Goal: Task Accomplishment & Management: Manage account settings

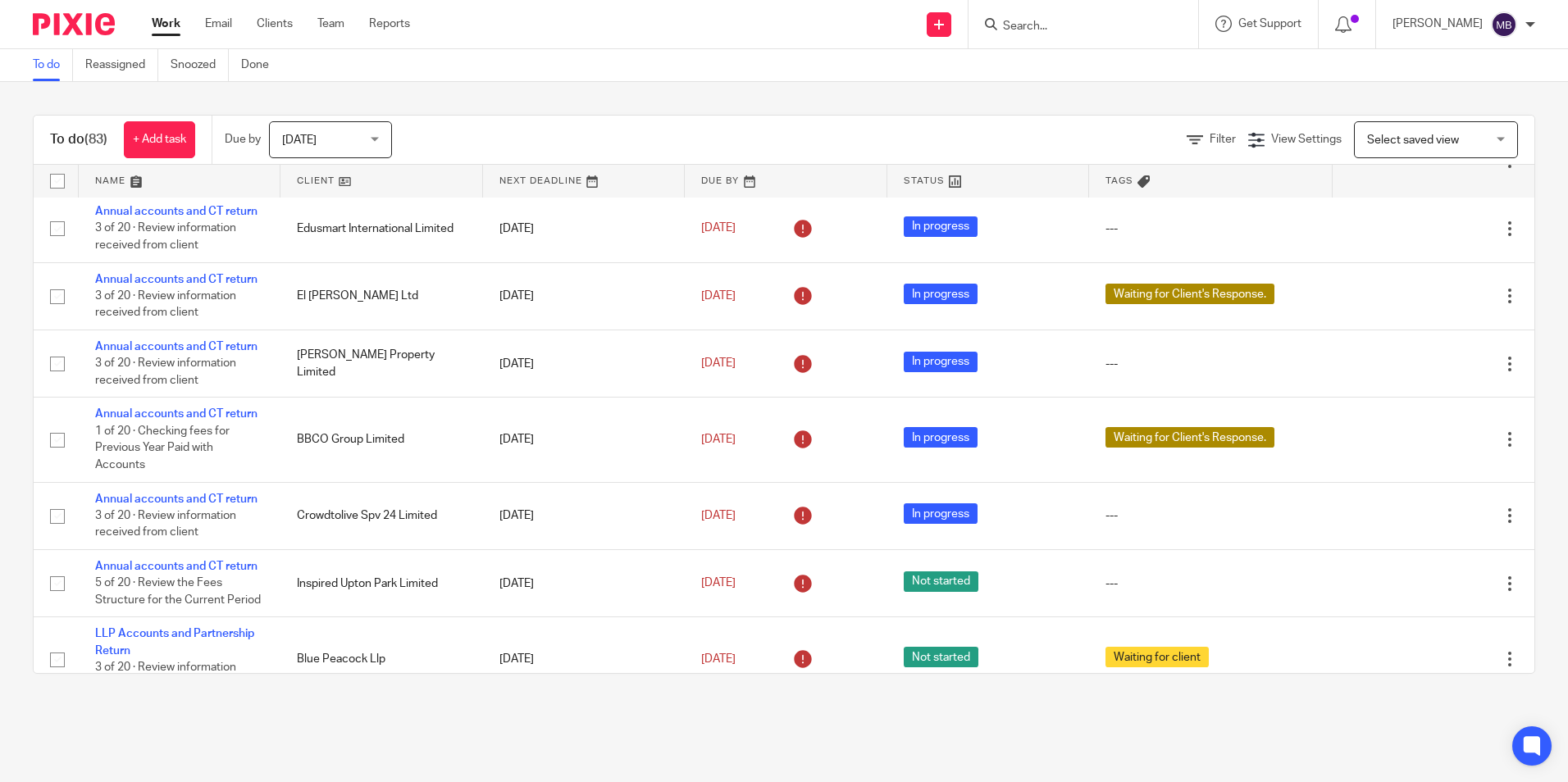
scroll to position [574, 0]
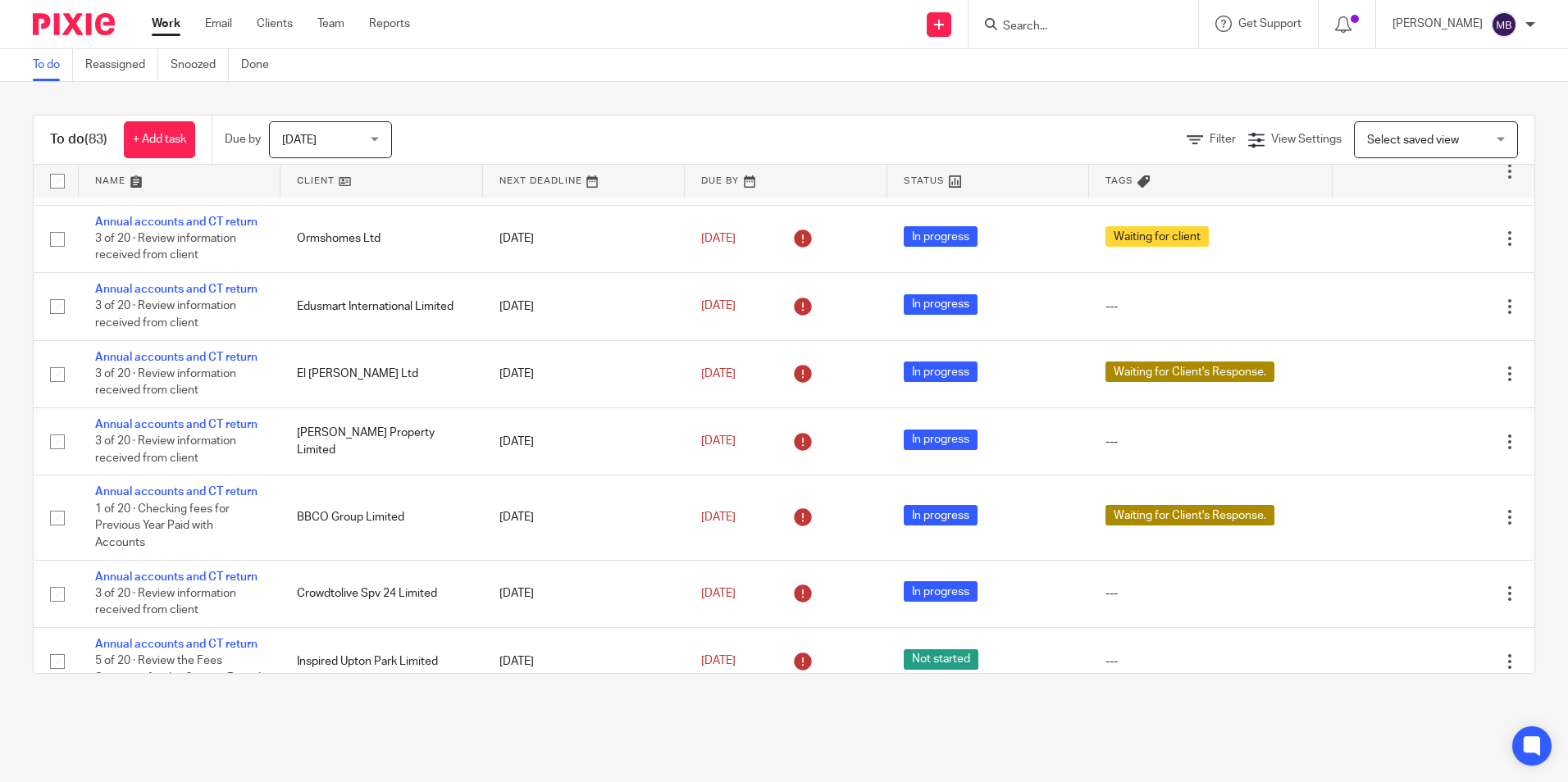
click at [1095, 43] on div at bounding box center [1083, 24] width 230 height 48
click at [1097, 28] on input "Search" at bounding box center [1075, 27] width 148 height 15
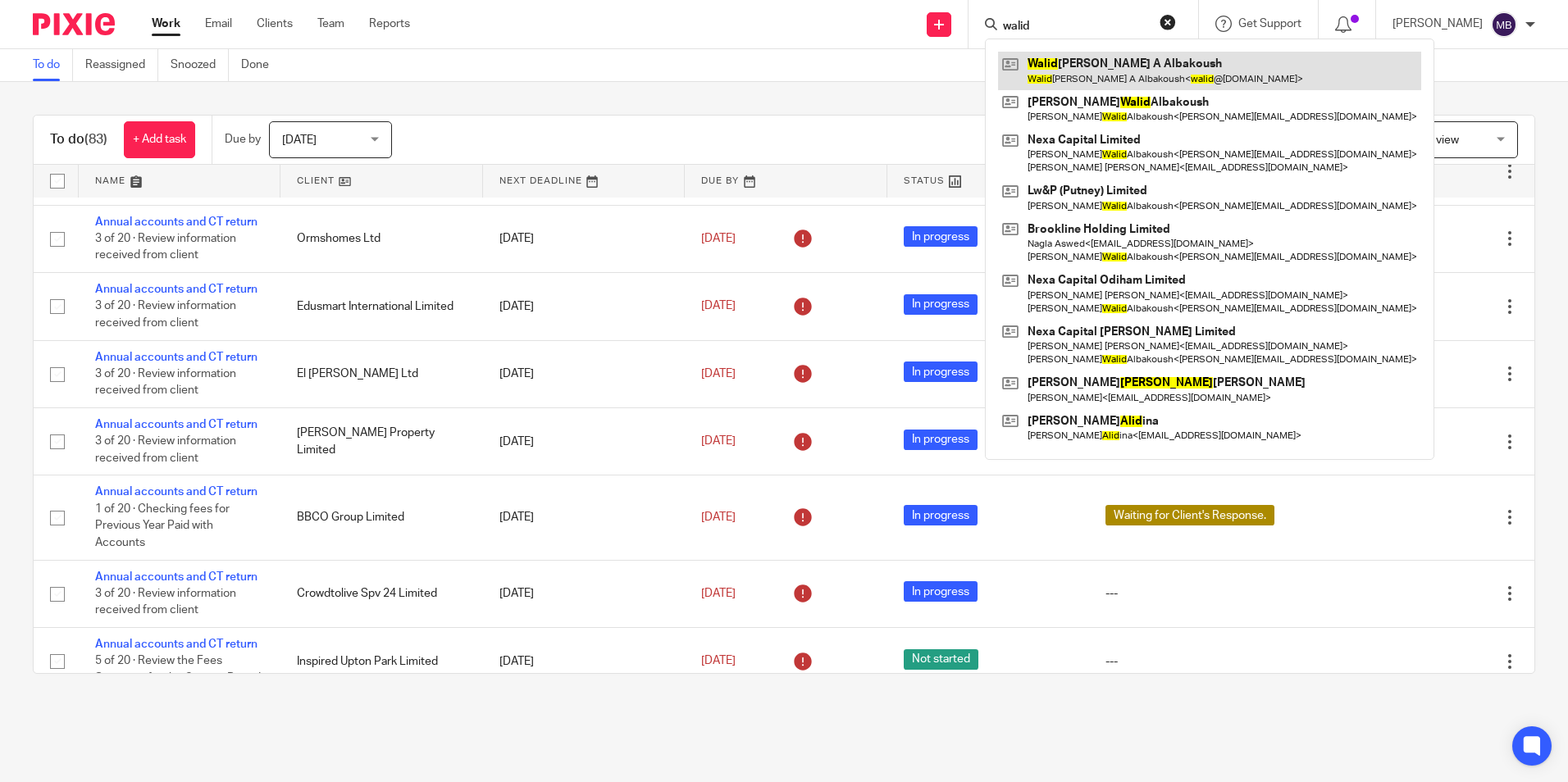
type input "walid"
click at [1163, 84] on link at bounding box center [1209, 71] width 423 height 38
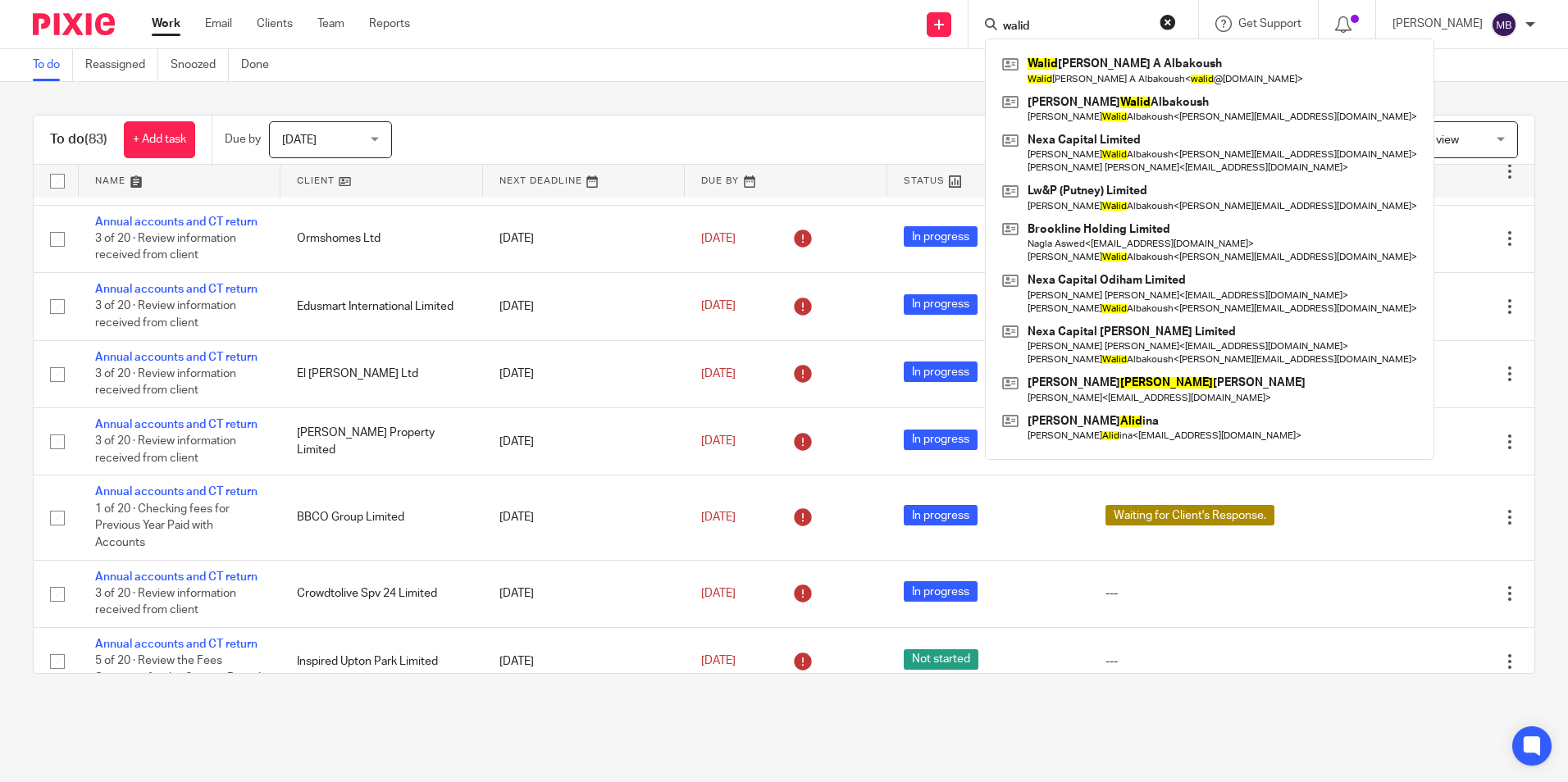
scroll to position [902, 0]
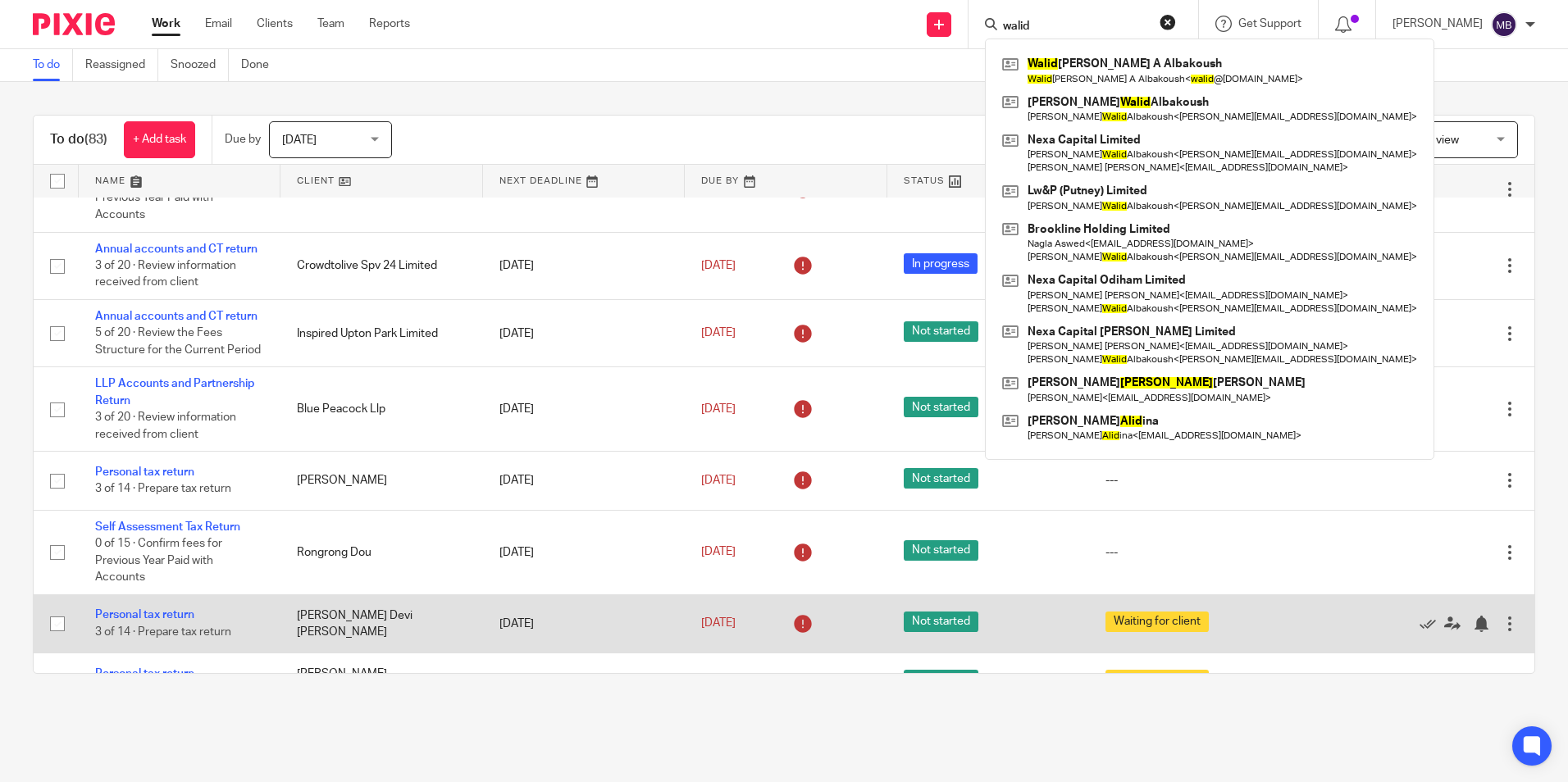
click at [151, 604] on td "Personal tax return 3 of 14 · Prepare tax return" at bounding box center [180, 623] width 202 height 58
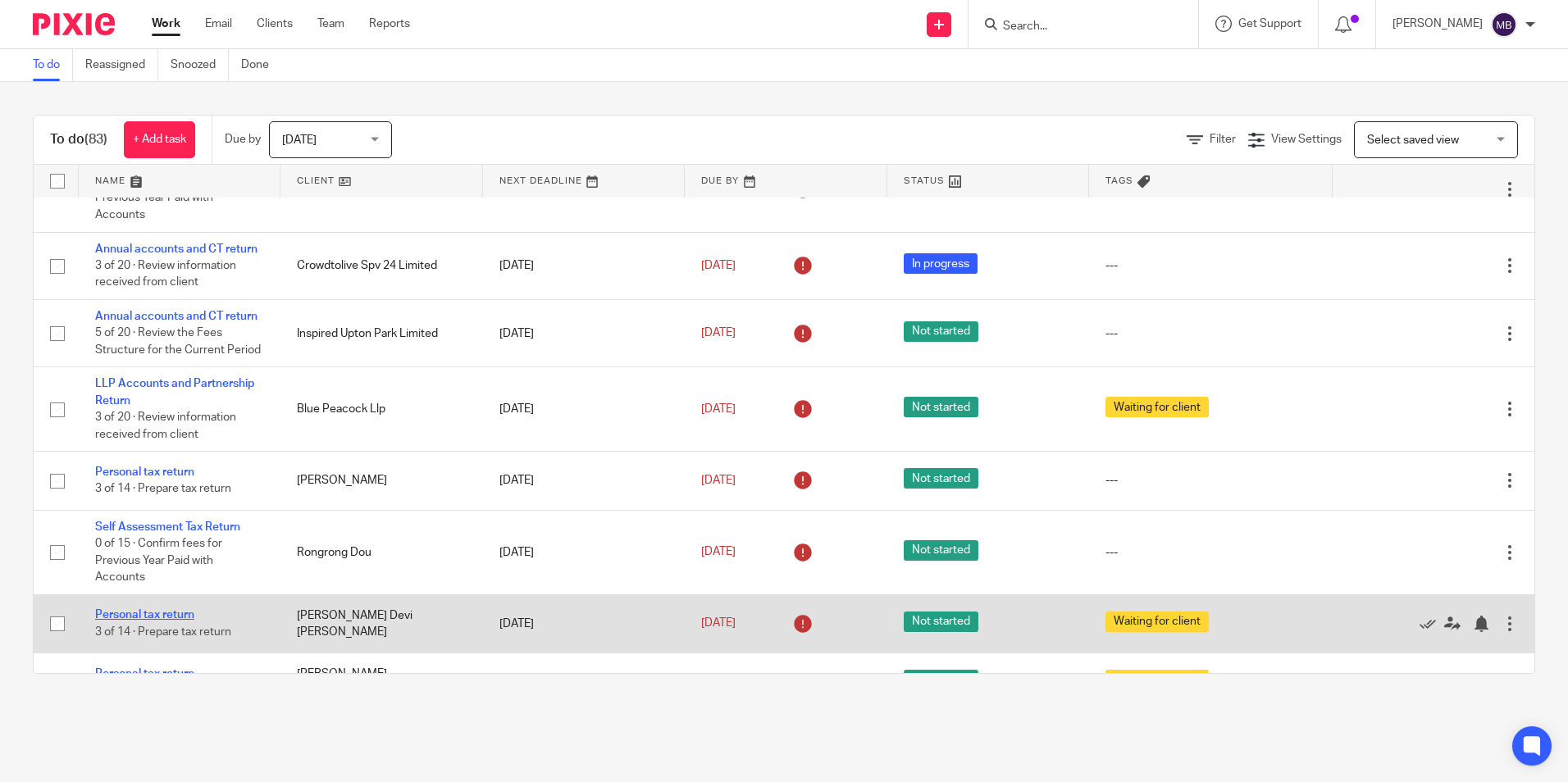
click at [153, 610] on link "Personal tax return" at bounding box center [144, 614] width 99 height 11
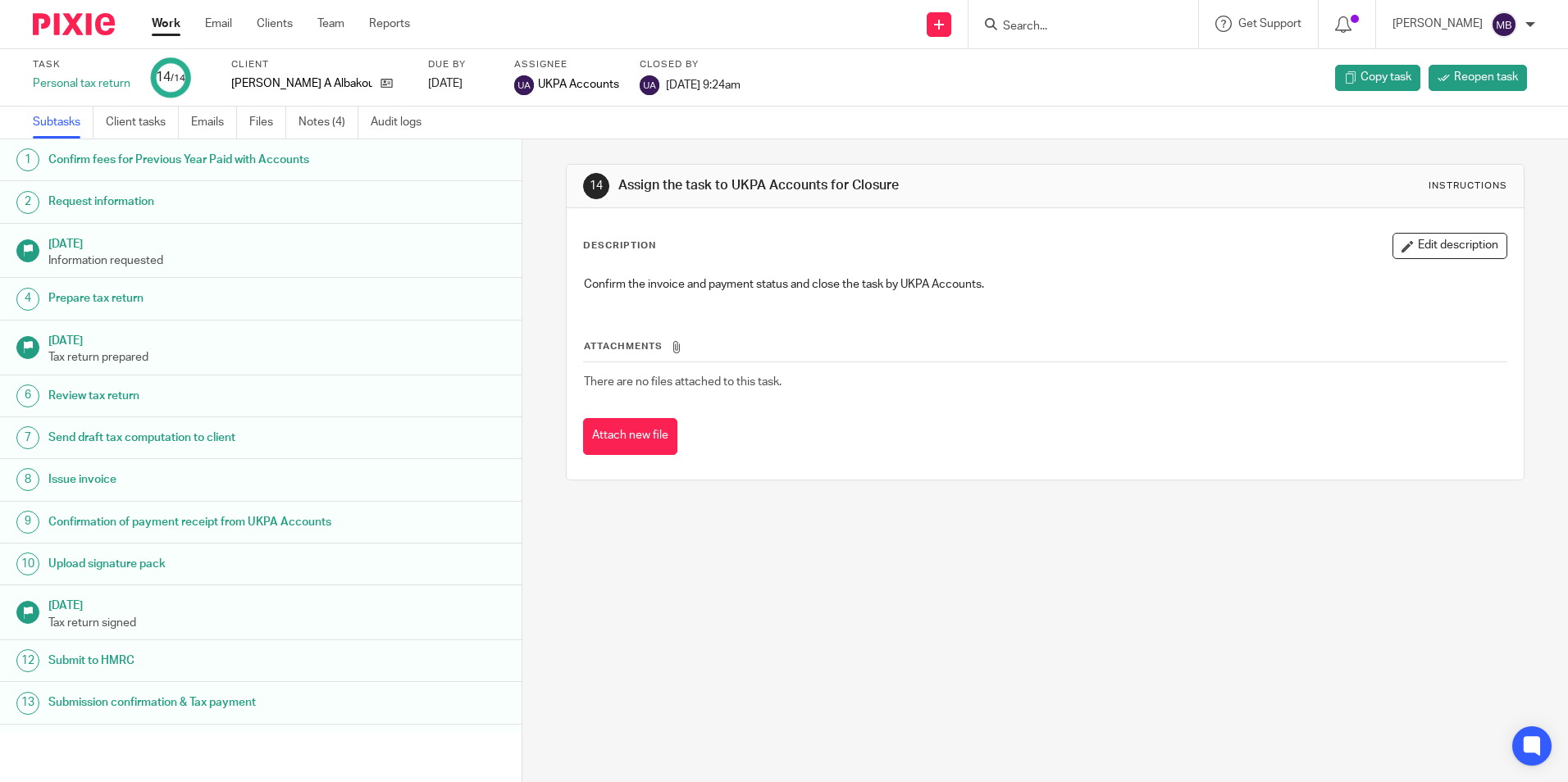
click at [395, 171] on div "Confirm fees for Previous Year Paid with Accounts" at bounding box center [276, 160] width 457 height 25
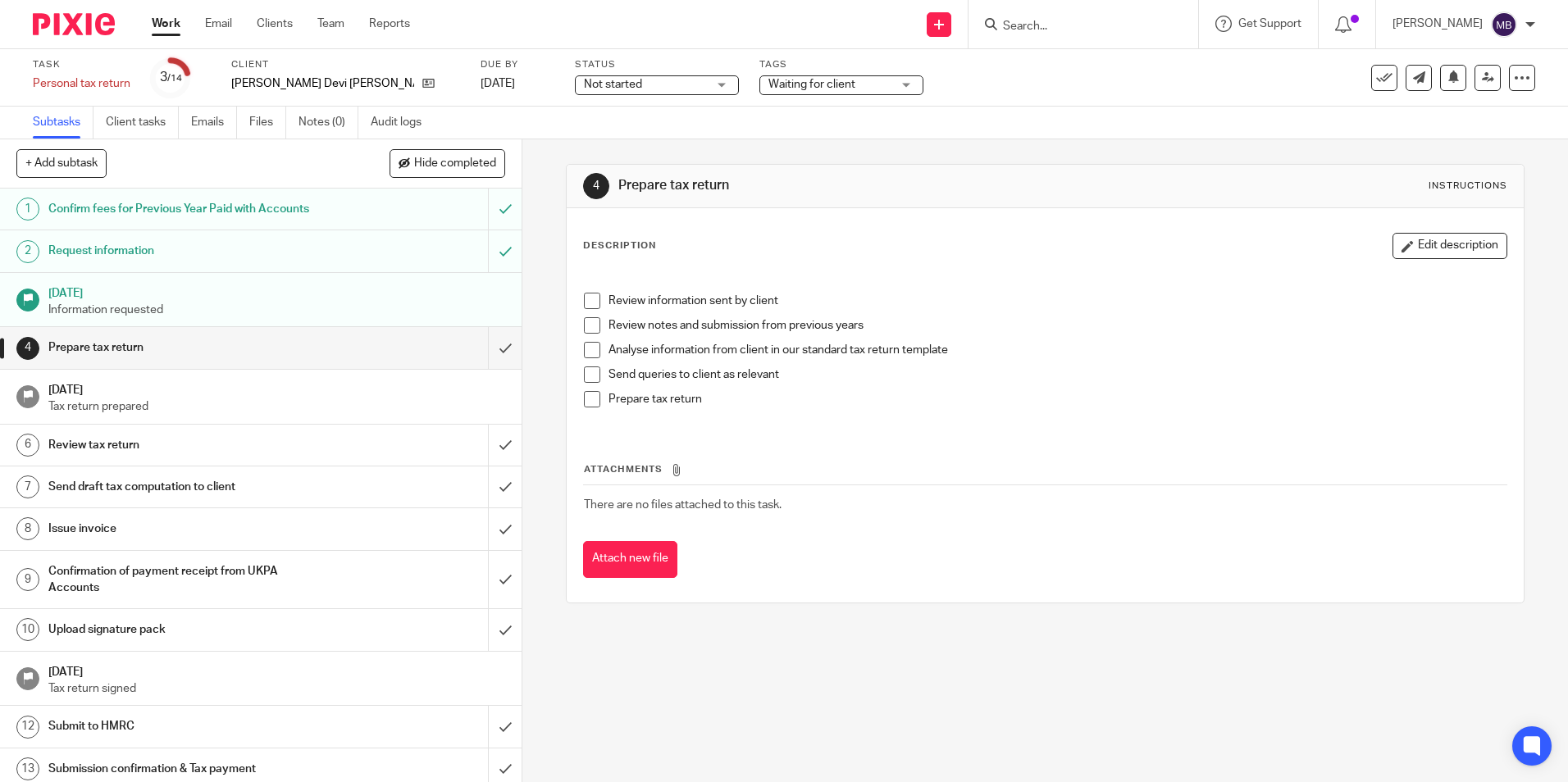
click at [268, 255] on h1 "Request information" at bounding box center [189, 251] width 282 height 25
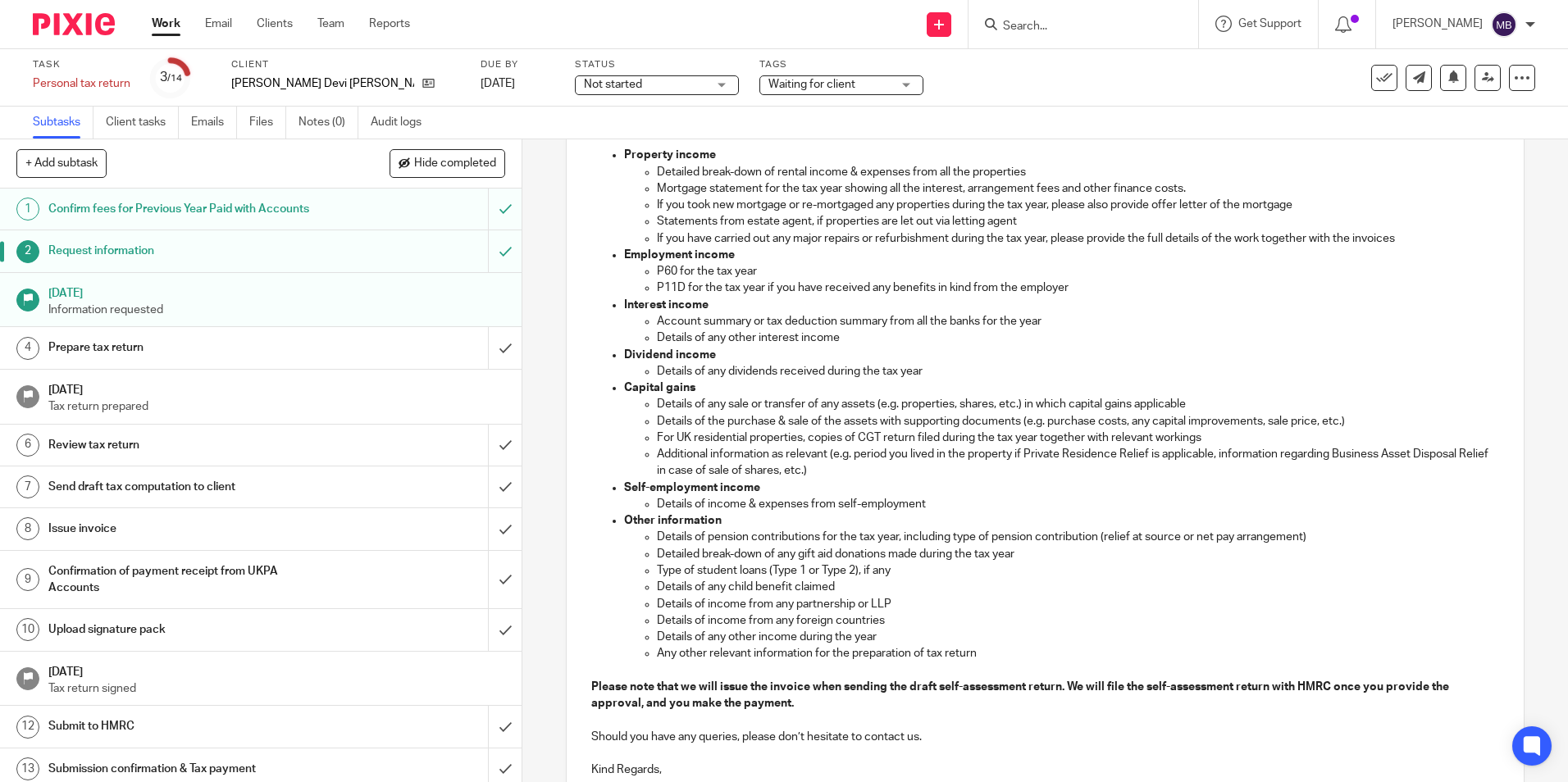
scroll to position [82, 0]
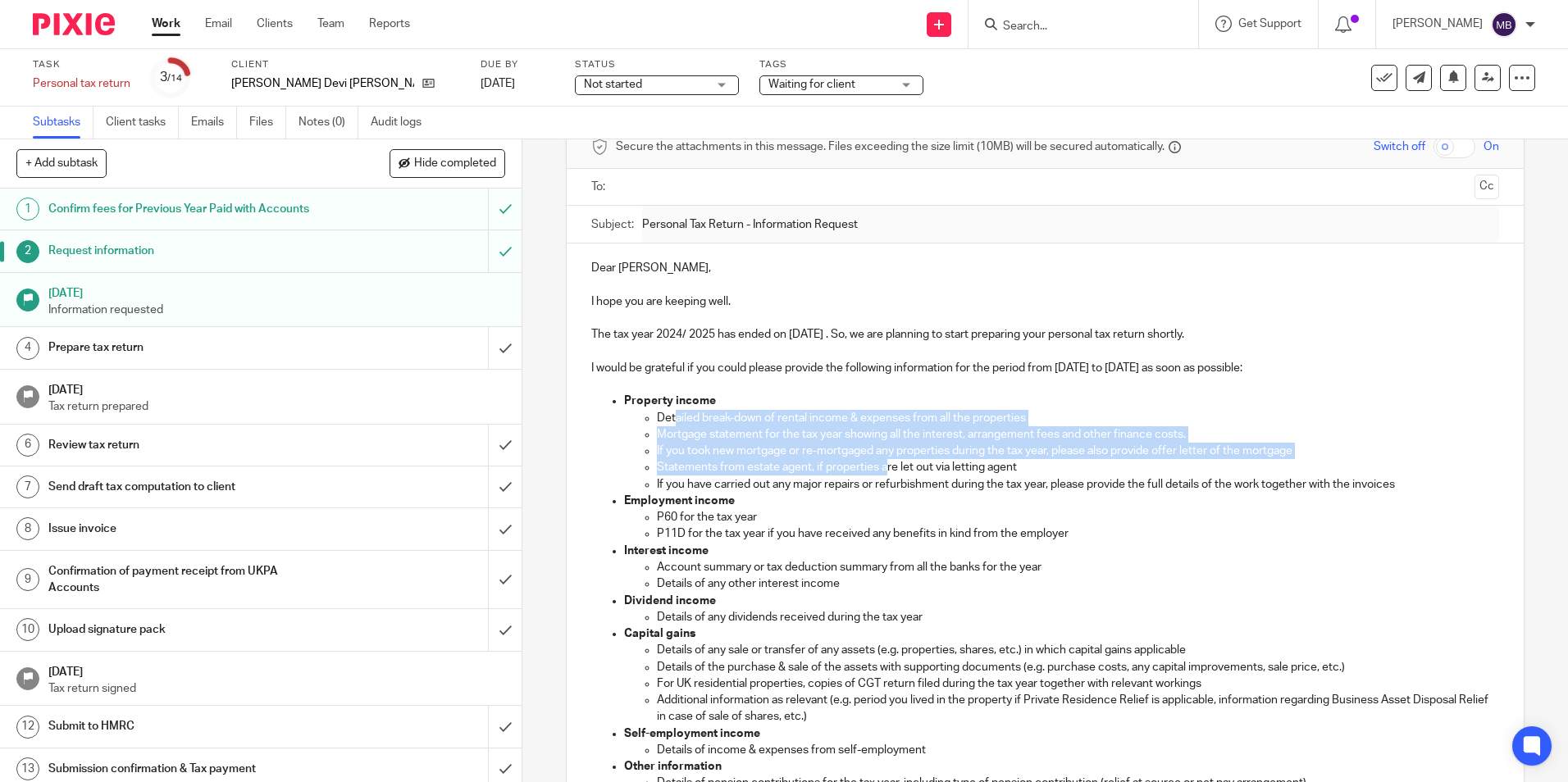
drag, startPoint x: 670, startPoint y: 412, endPoint x: 882, endPoint y: 472, distance: 220.8
click at [882, 472] on ul "Detailed break-down of rental income & expenses from all the properties Mortgag…" at bounding box center [1061, 451] width 874 height 83
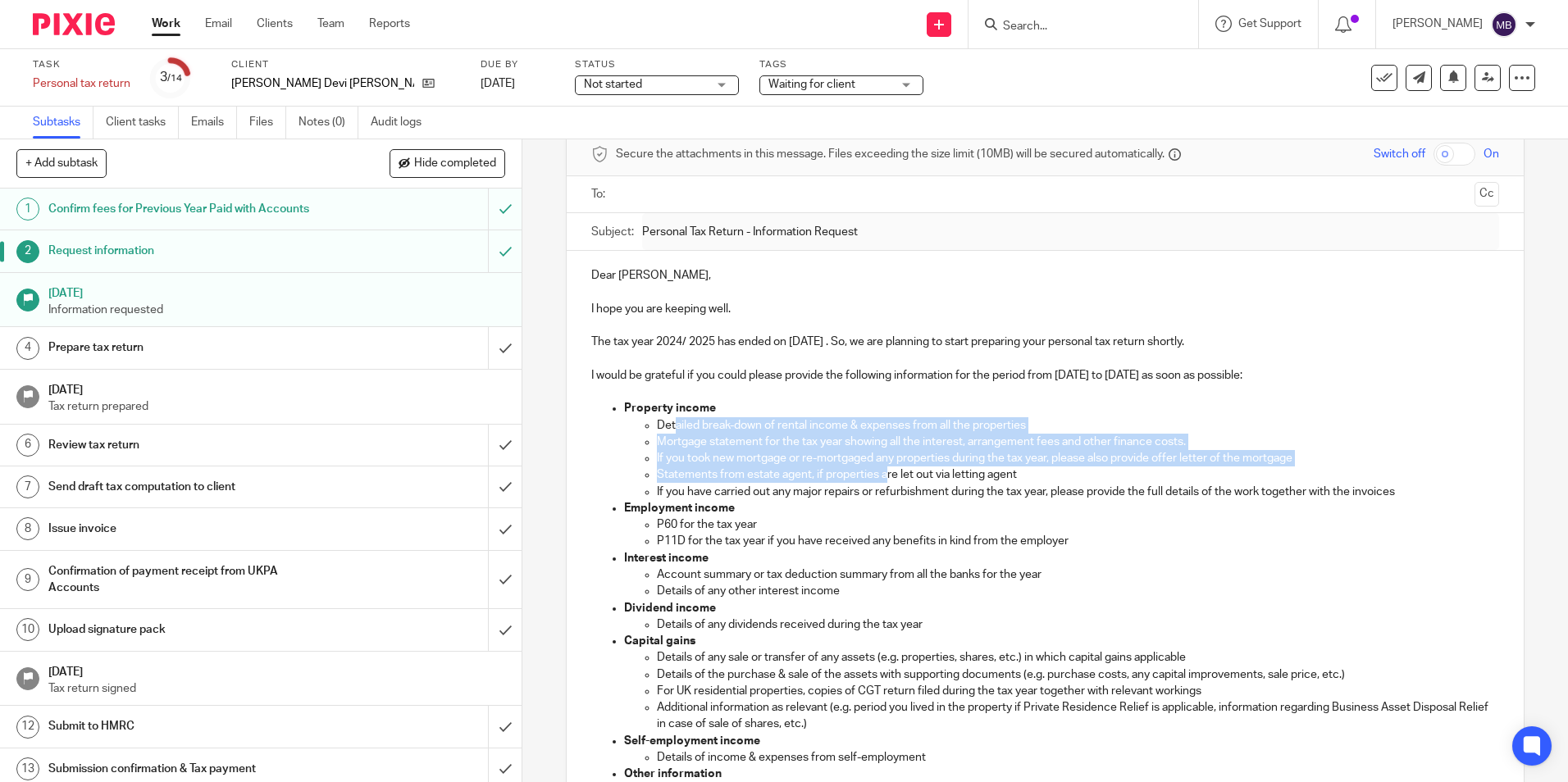
scroll to position [74, 0]
click at [172, 452] on h1 "Review tax return" at bounding box center [189, 445] width 282 height 25
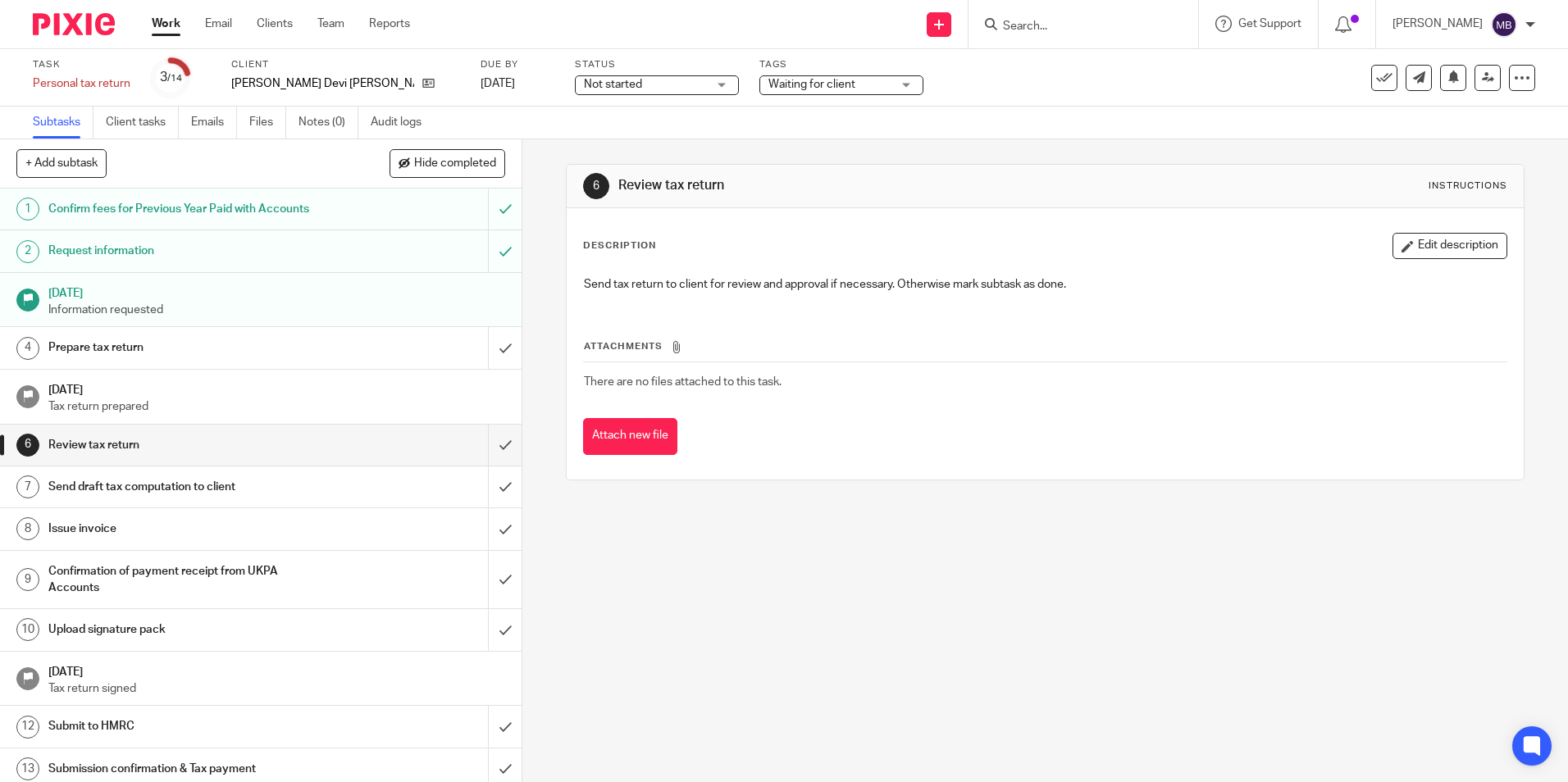
click at [168, 356] on h1 "Prepare tax return" at bounding box center [189, 347] width 282 height 25
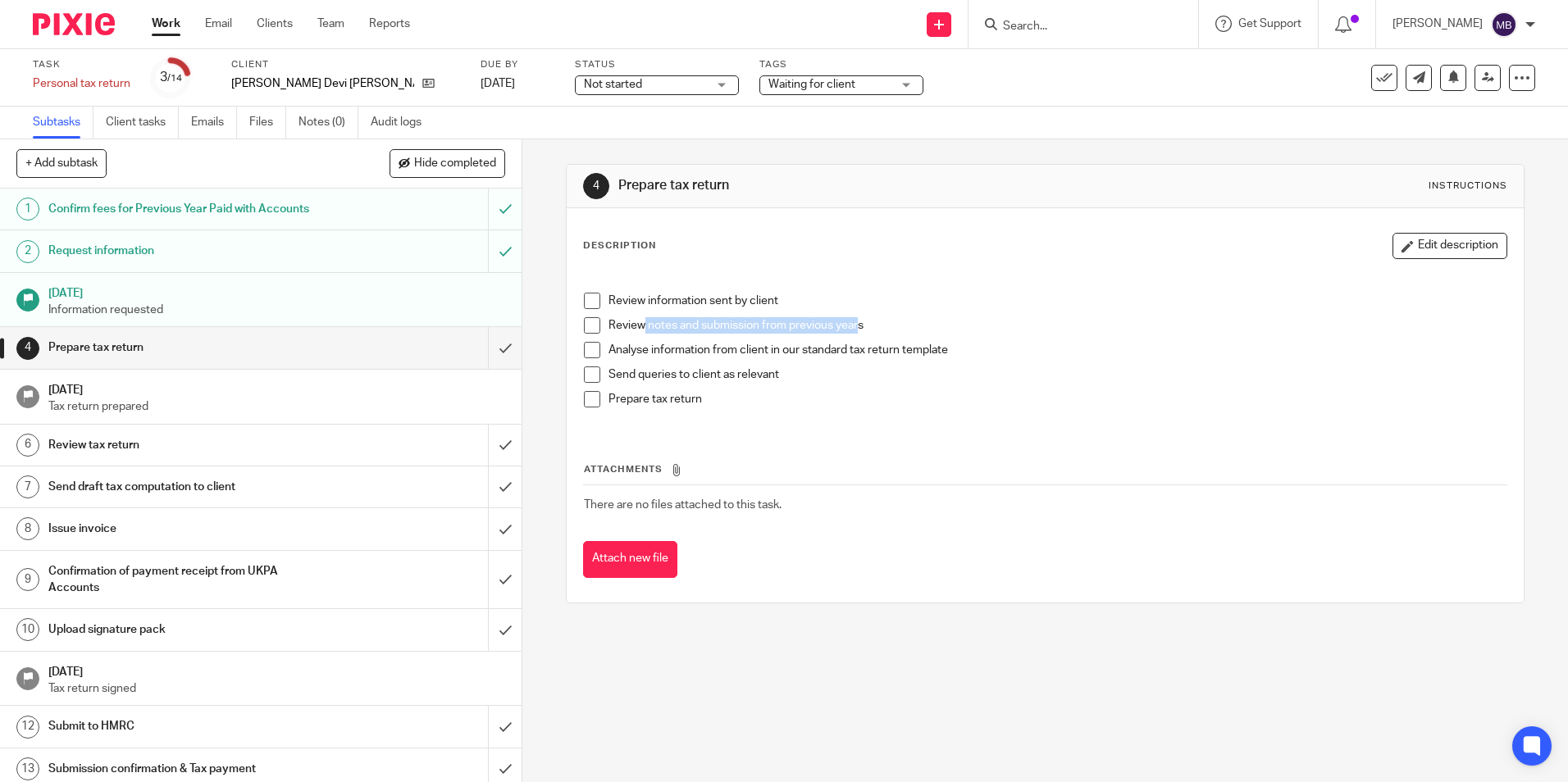
drag, startPoint x: 636, startPoint y: 325, endPoint x: 854, endPoint y: 335, distance: 218.3
click at [854, 335] on div "Review notes and submission from previous years" at bounding box center [1056, 329] width 897 height 25
drag, startPoint x: 854, startPoint y: 335, endPoint x: 864, endPoint y: 386, distance: 51.8
click at [864, 386] on div "Send queries to client as relevant" at bounding box center [1056, 378] width 897 height 25
click at [644, 342] on p "Analyse information from client in our standard tax return template" at bounding box center [1056, 350] width 897 height 16
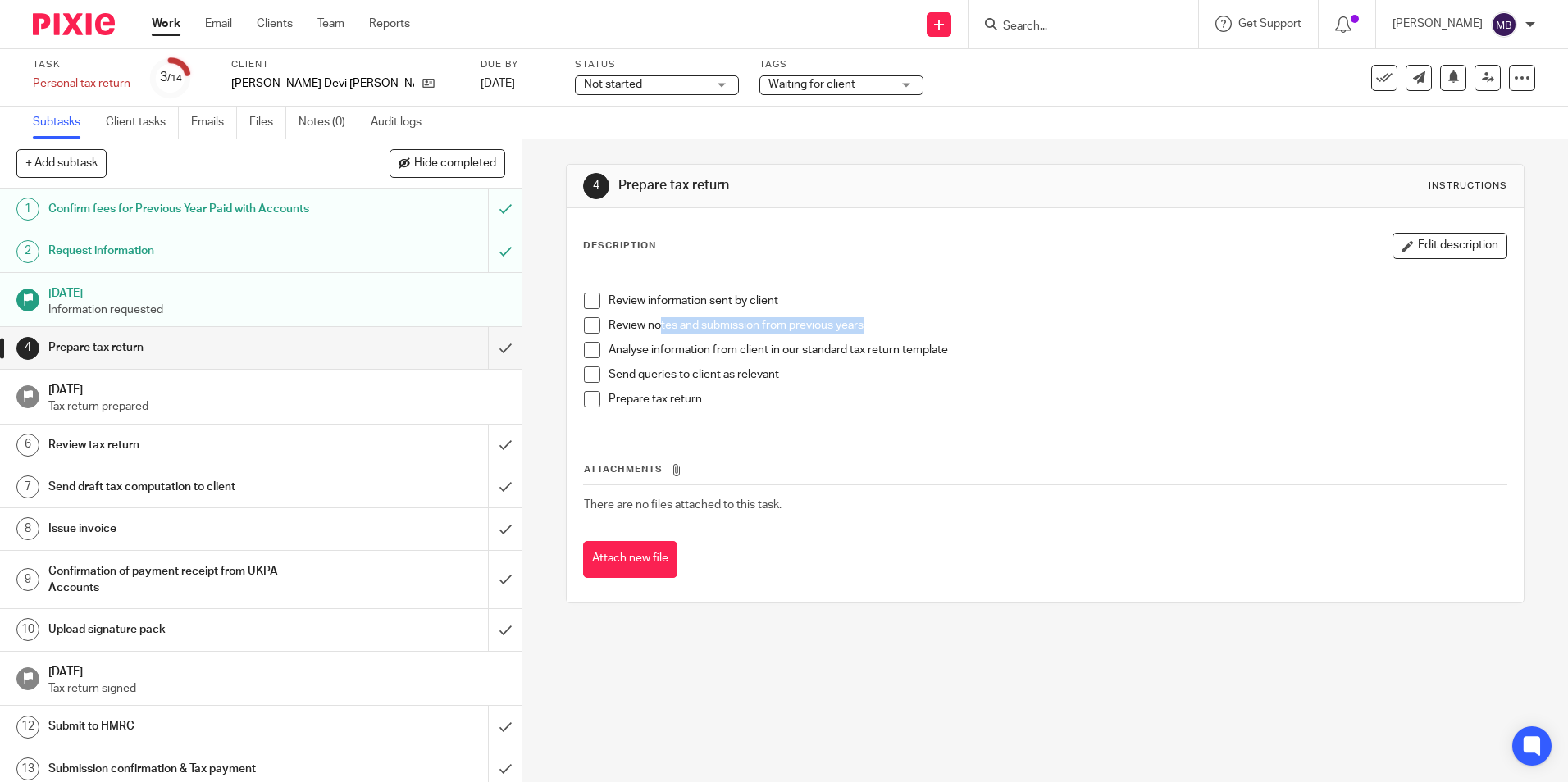
drag, startPoint x: 653, startPoint y: 330, endPoint x: 869, endPoint y: 325, distance: 216.5
click at [868, 325] on p "Review notes and submission from previous years" at bounding box center [1056, 325] width 897 height 16
drag, startPoint x: 869, startPoint y: 325, endPoint x: 948, endPoint y: 360, distance: 85.9
click at [948, 360] on div "Analyse information from client in our standard tax return template" at bounding box center [1056, 354] width 897 height 25
drag, startPoint x: 676, startPoint y: 349, endPoint x: 930, endPoint y: 356, distance: 254.2
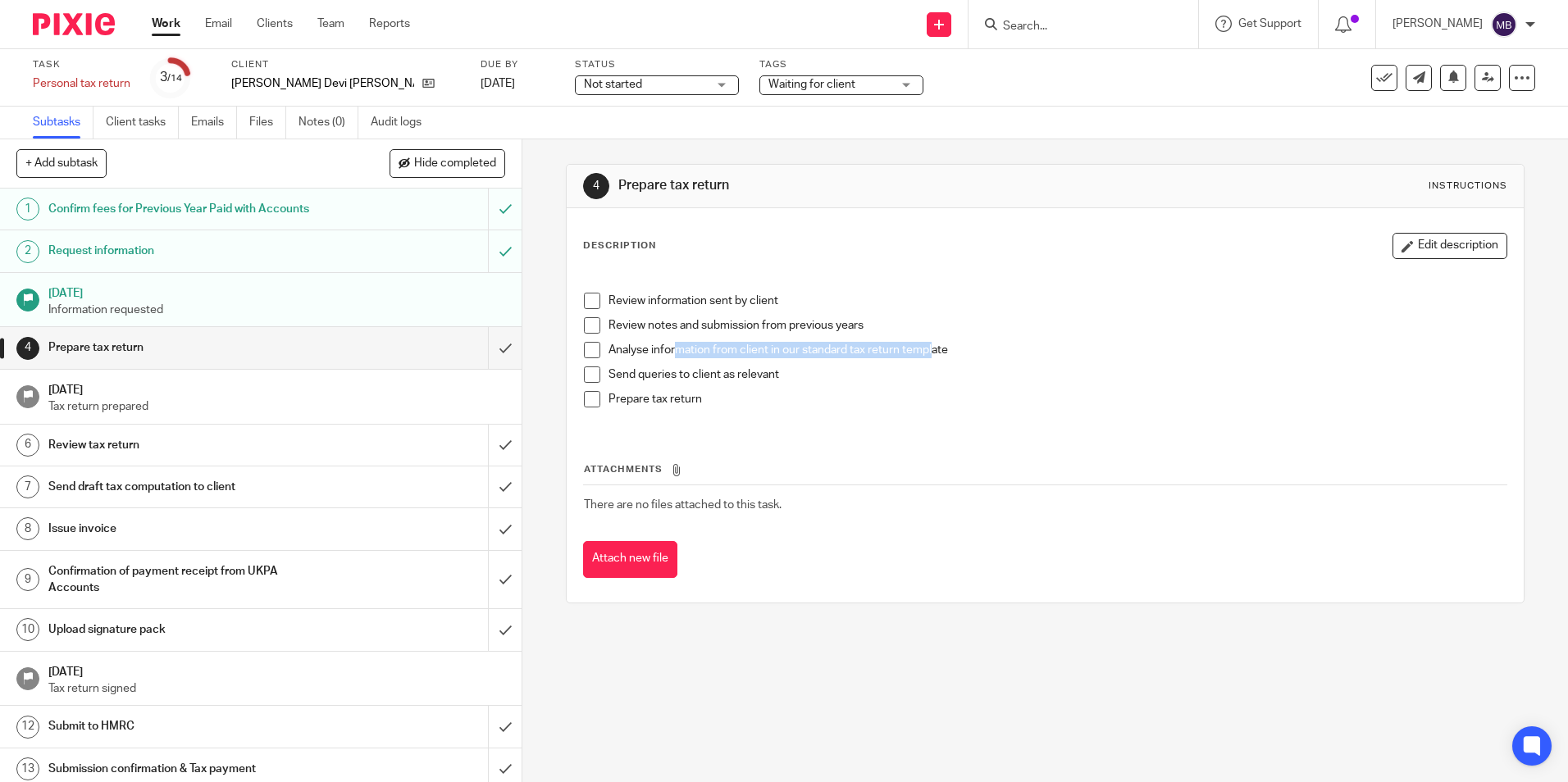
click at [930, 356] on p "Analyse information from client in our standard tax return template" at bounding box center [1056, 350] width 897 height 16
drag, startPoint x: 930, startPoint y: 356, endPoint x: 933, endPoint y: 374, distance: 18.3
click at [933, 374] on p "Send queries to client as relevant" at bounding box center [1056, 374] width 897 height 16
drag, startPoint x: 636, startPoint y: 377, endPoint x: 776, endPoint y: 384, distance: 139.5
click at [776, 384] on div "Send queries to client as relevant" at bounding box center [1056, 378] width 897 height 25
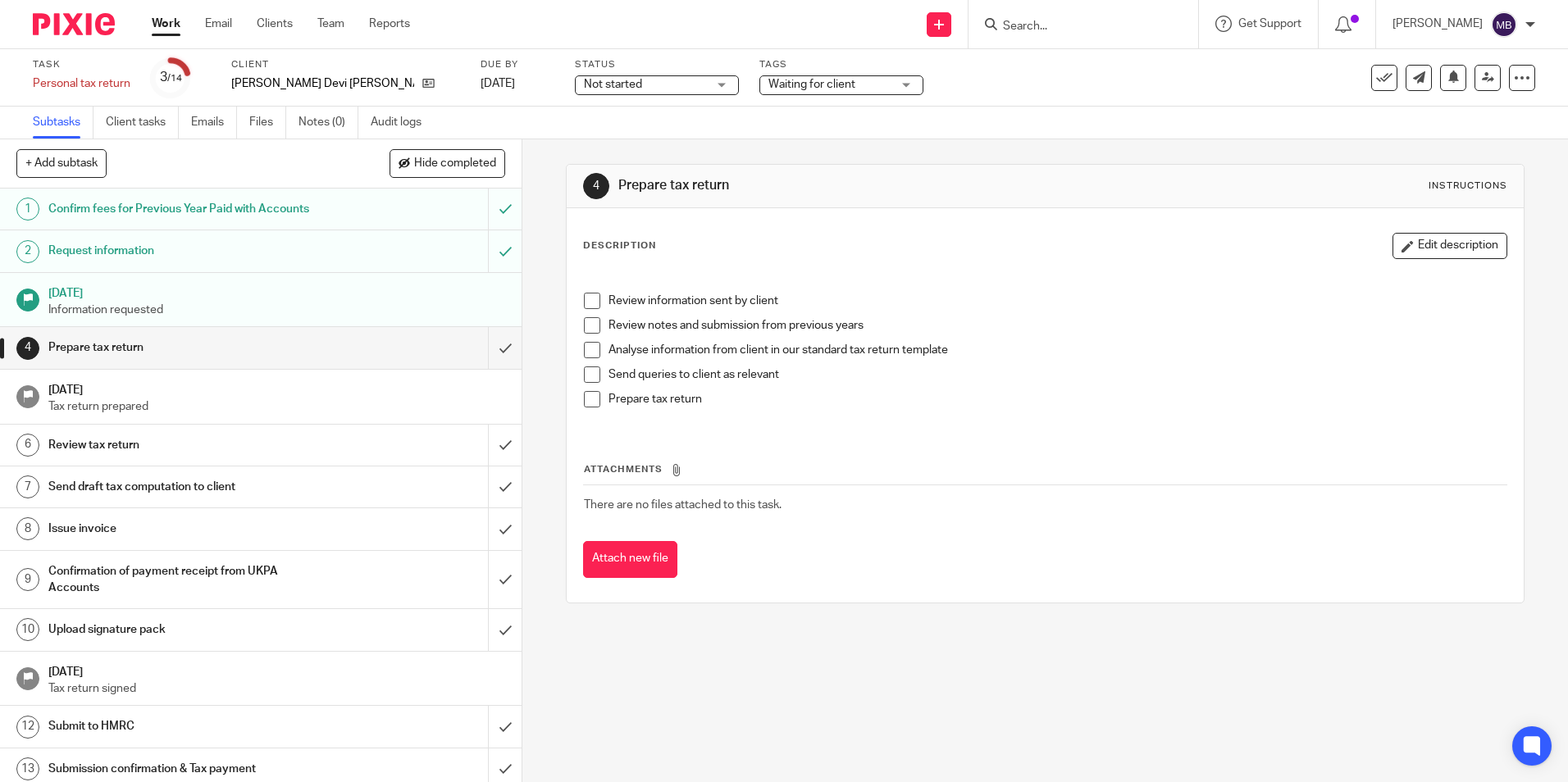
drag, startPoint x: 776, startPoint y: 384, endPoint x: 801, endPoint y: 406, distance: 33.7
click at [810, 406] on p "Prepare tax return" at bounding box center [1056, 399] width 897 height 16
click at [825, 459] on div "Attachments There are no files attached to this task. Attach new file" at bounding box center [1044, 503] width 923 height 149
click at [152, 455] on h1 "Review tax return" at bounding box center [189, 445] width 282 height 25
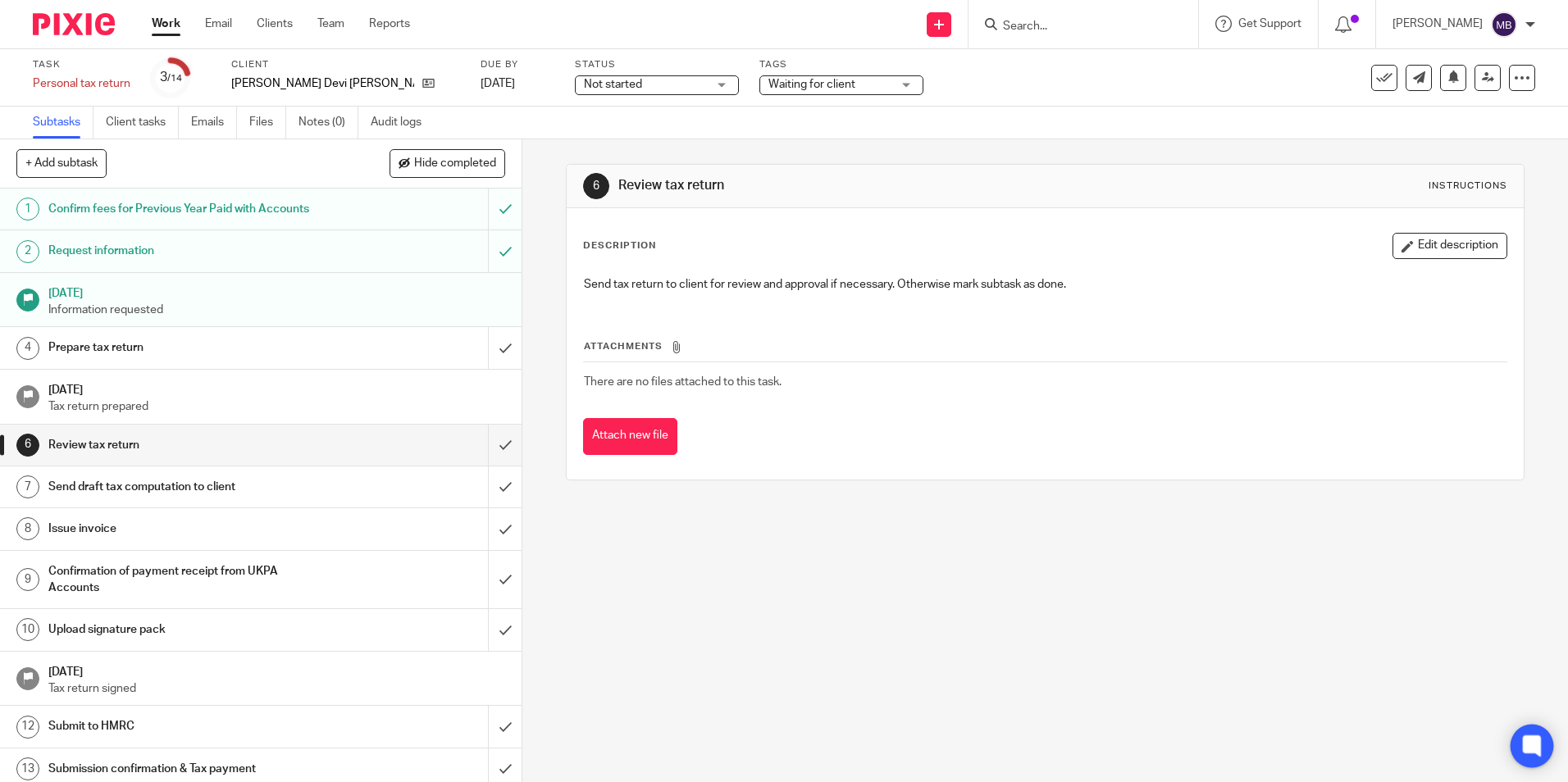
click at [1541, 740] on icon at bounding box center [1531, 746] width 27 height 27
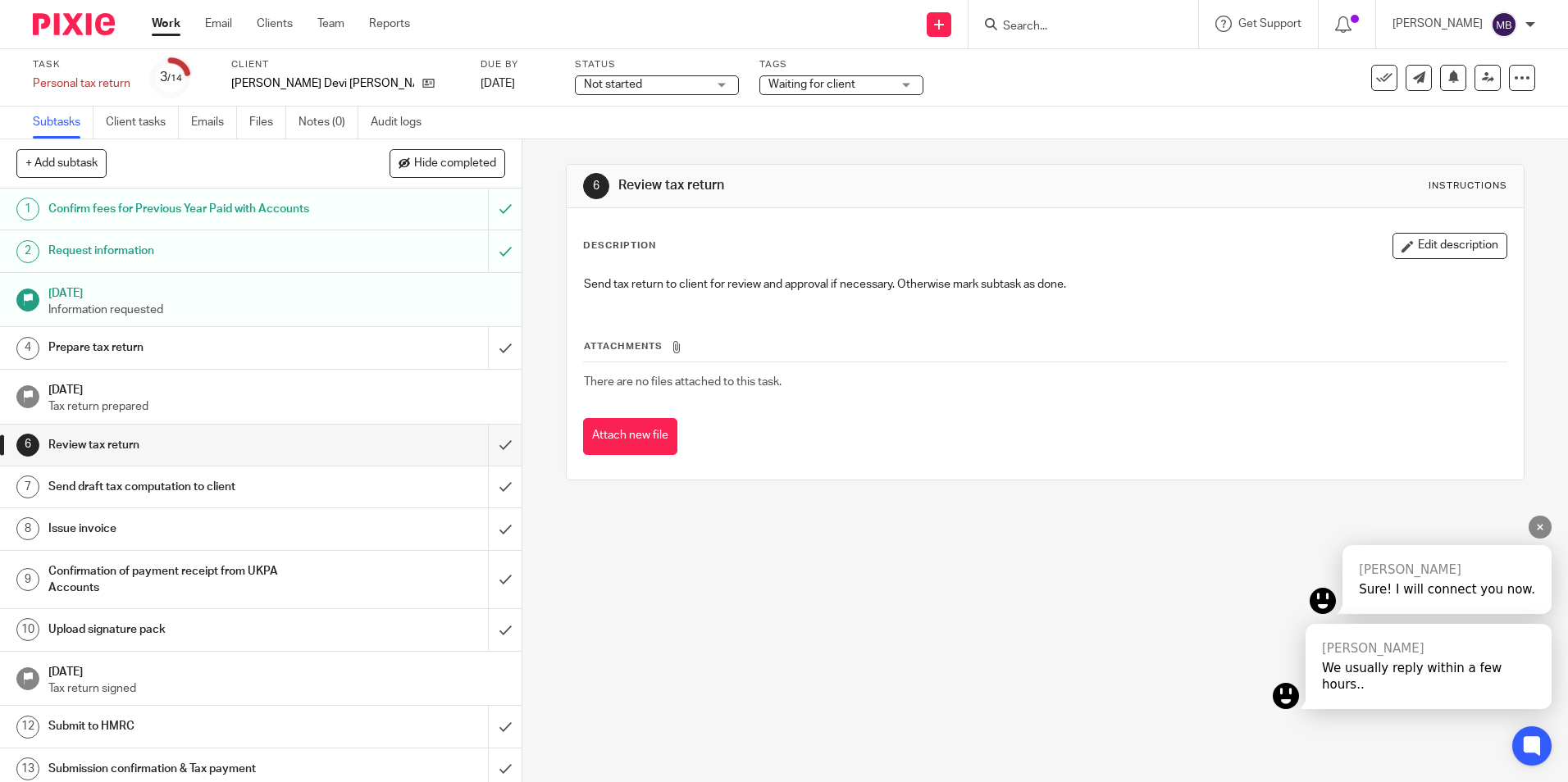
click at [1458, 578] on div "[PERSON_NAME]" at bounding box center [1447, 570] width 176 height 16
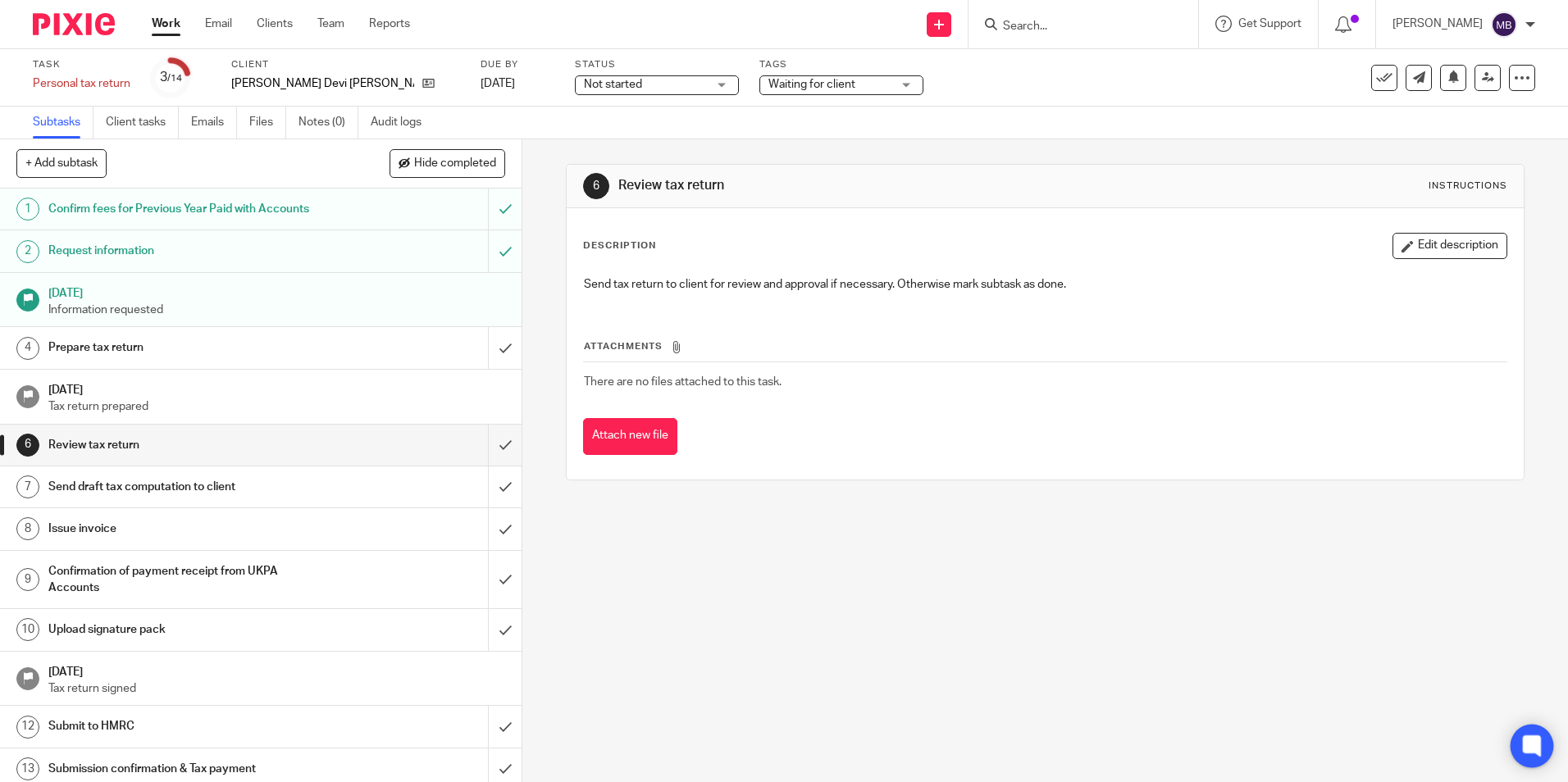
click at [1536, 753] on icon at bounding box center [1531, 745] width 18 height 21
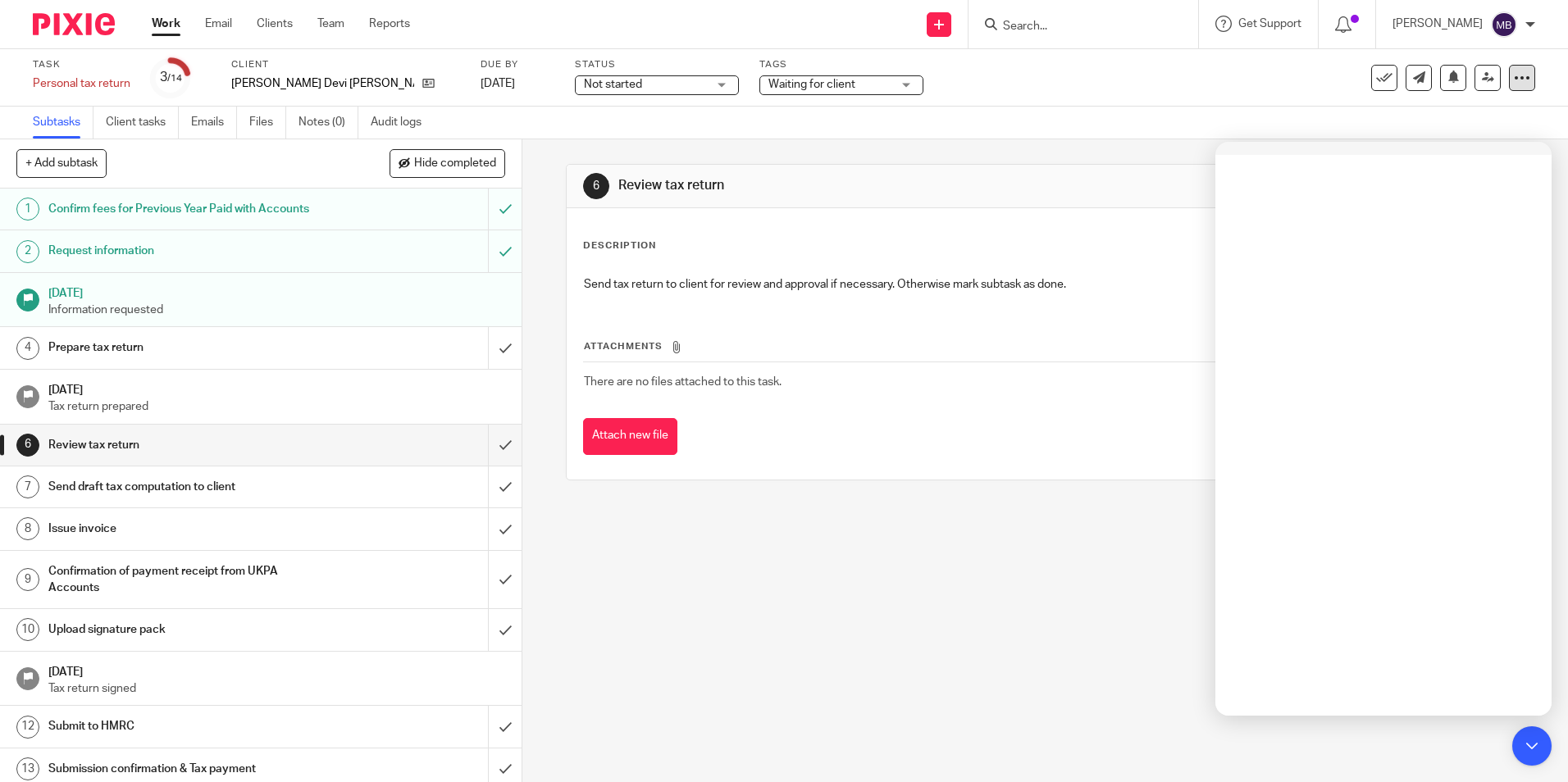
click at [1513, 80] on icon at bounding box center [1521, 78] width 16 height 16
drag, startPoint x: 1090, startPoint y: 512, endPoint x: 1116, endPoint y: 471, distance: 48.0
click at [1089, 513] on div "6 Review tax return Instructions Description Edit description Send tax return t…" at bounding box center [1044, 460] width 1045 height 643
click at [87, 28] on img at bounding box center [74, 24] width 82 height 22
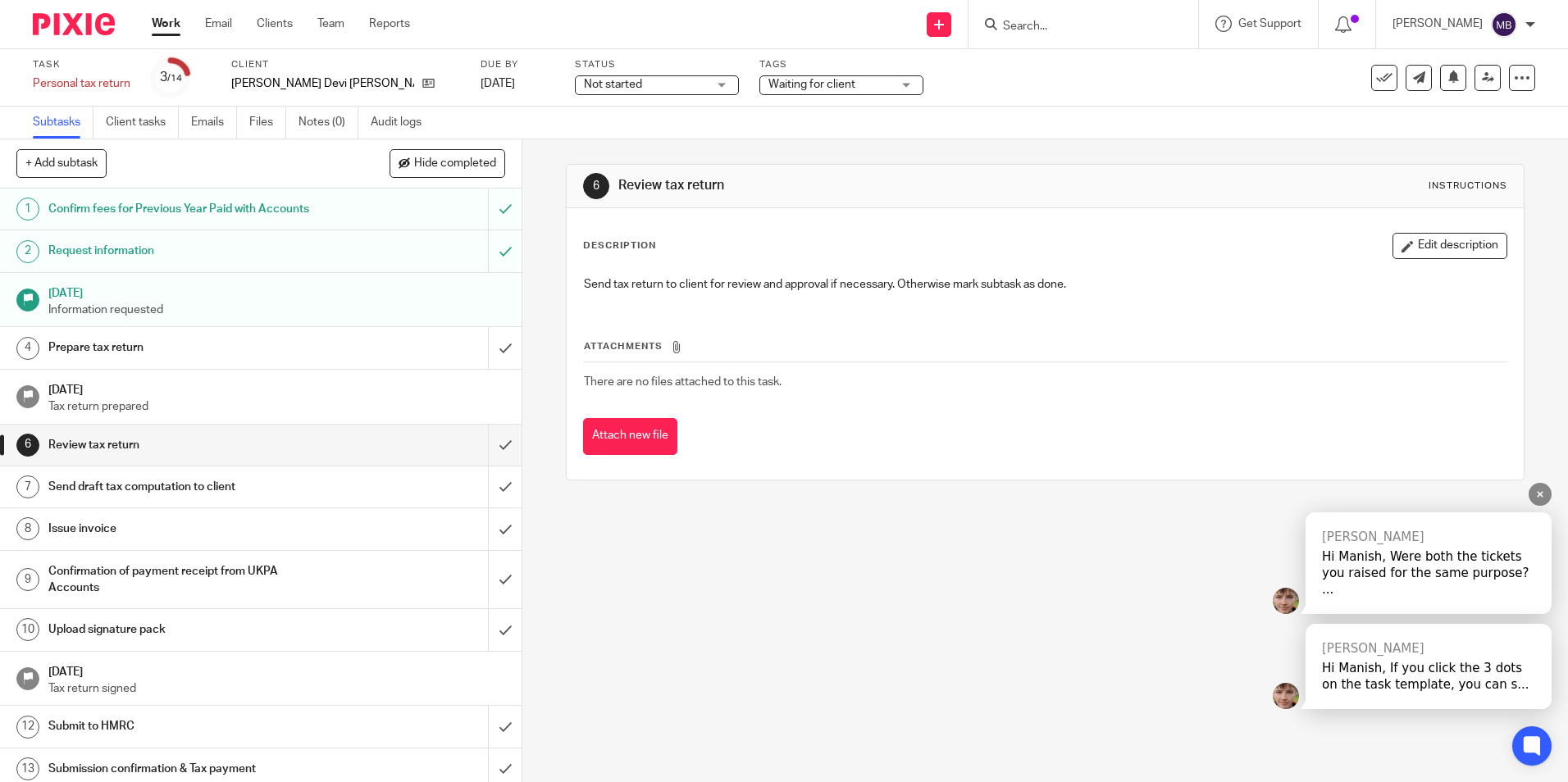
click at [1468, 582] on div "Hi Manish, Were both the tickets you raised for the same purpose? ..." at bounding box center [1428, 572] width 213 height 49
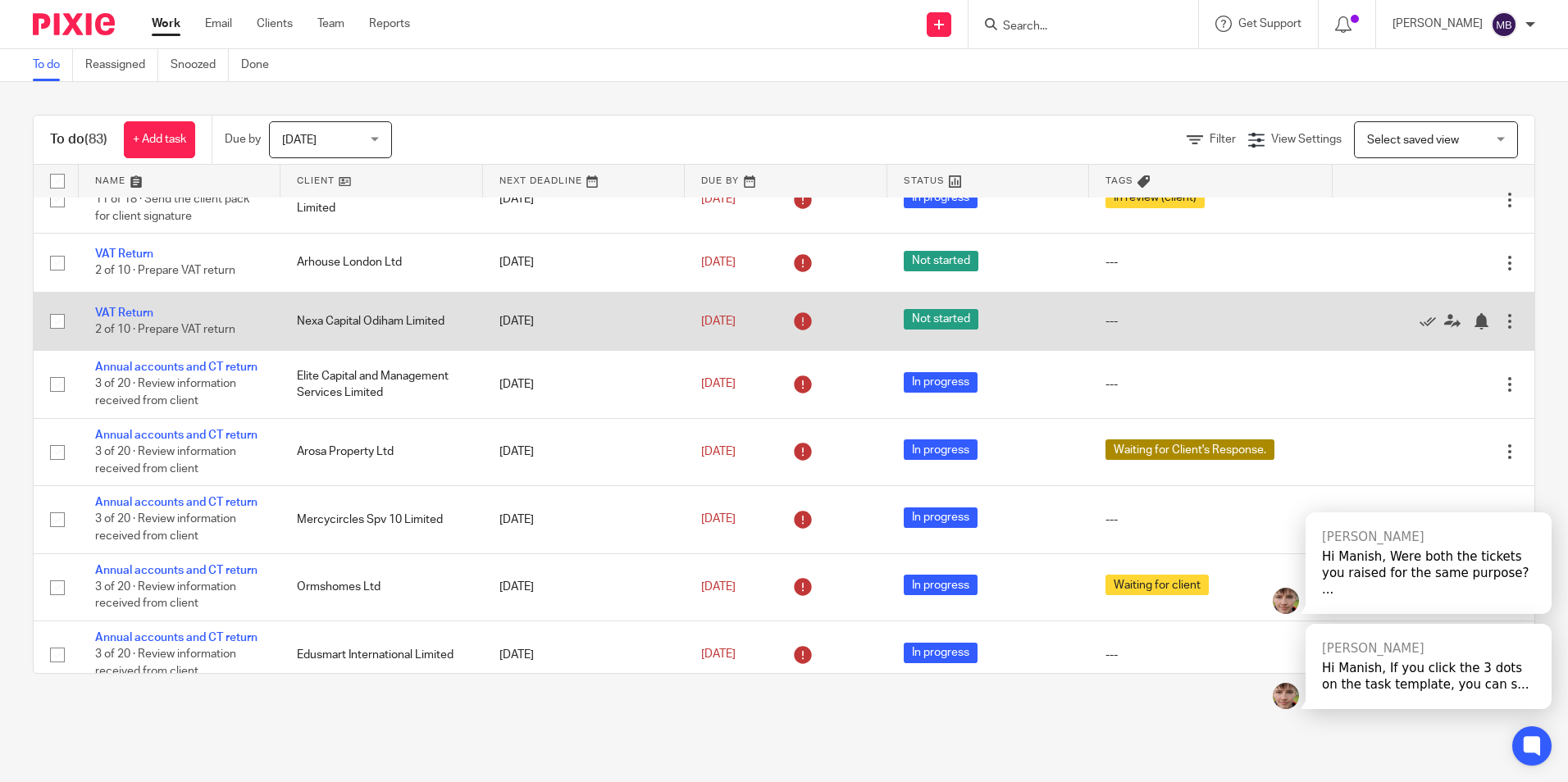
scroll to position [82, 0]
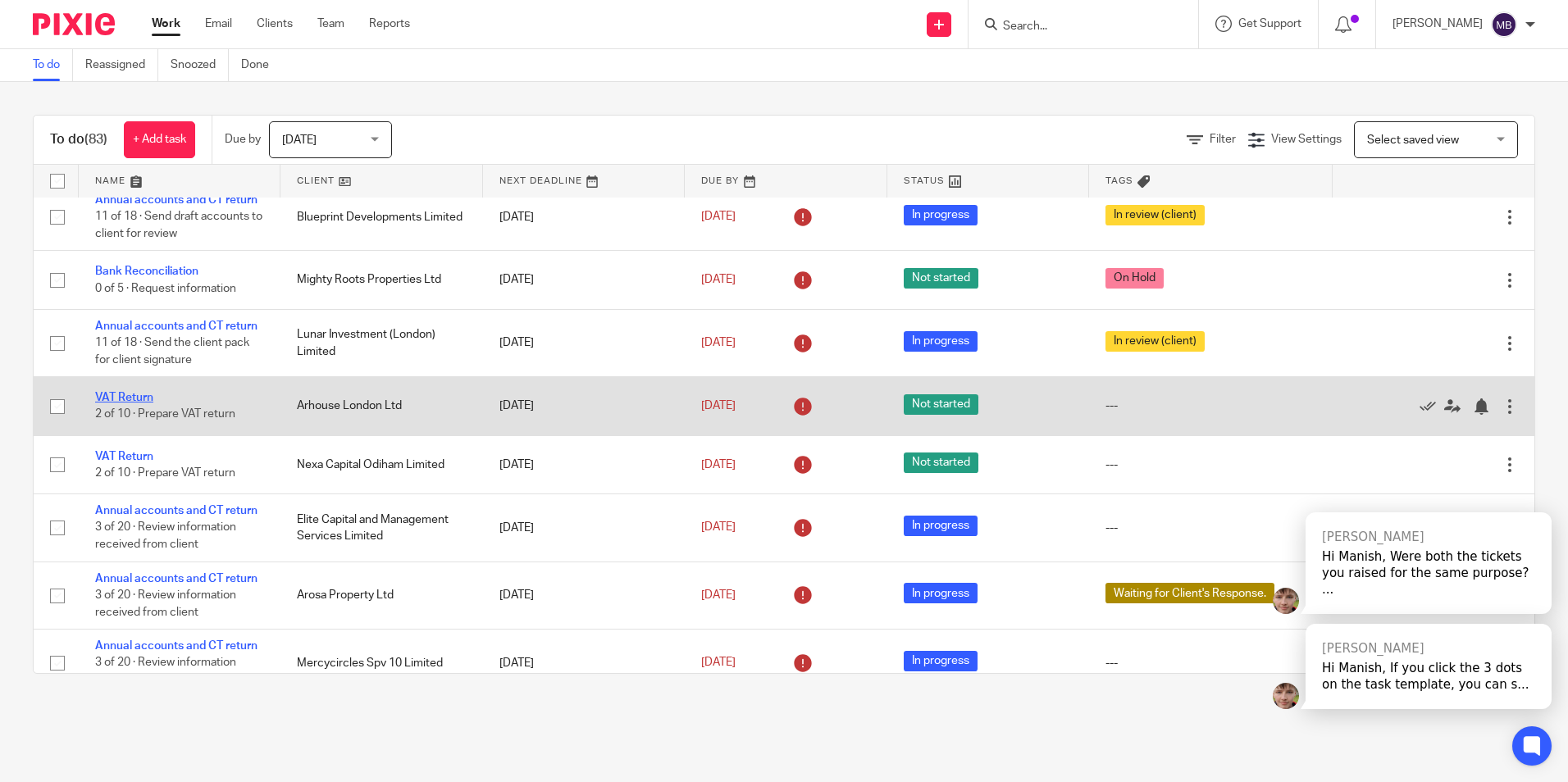
click at [138, 400] on link "VAT Return" at bounding box center [124, 397] width 58 height 11
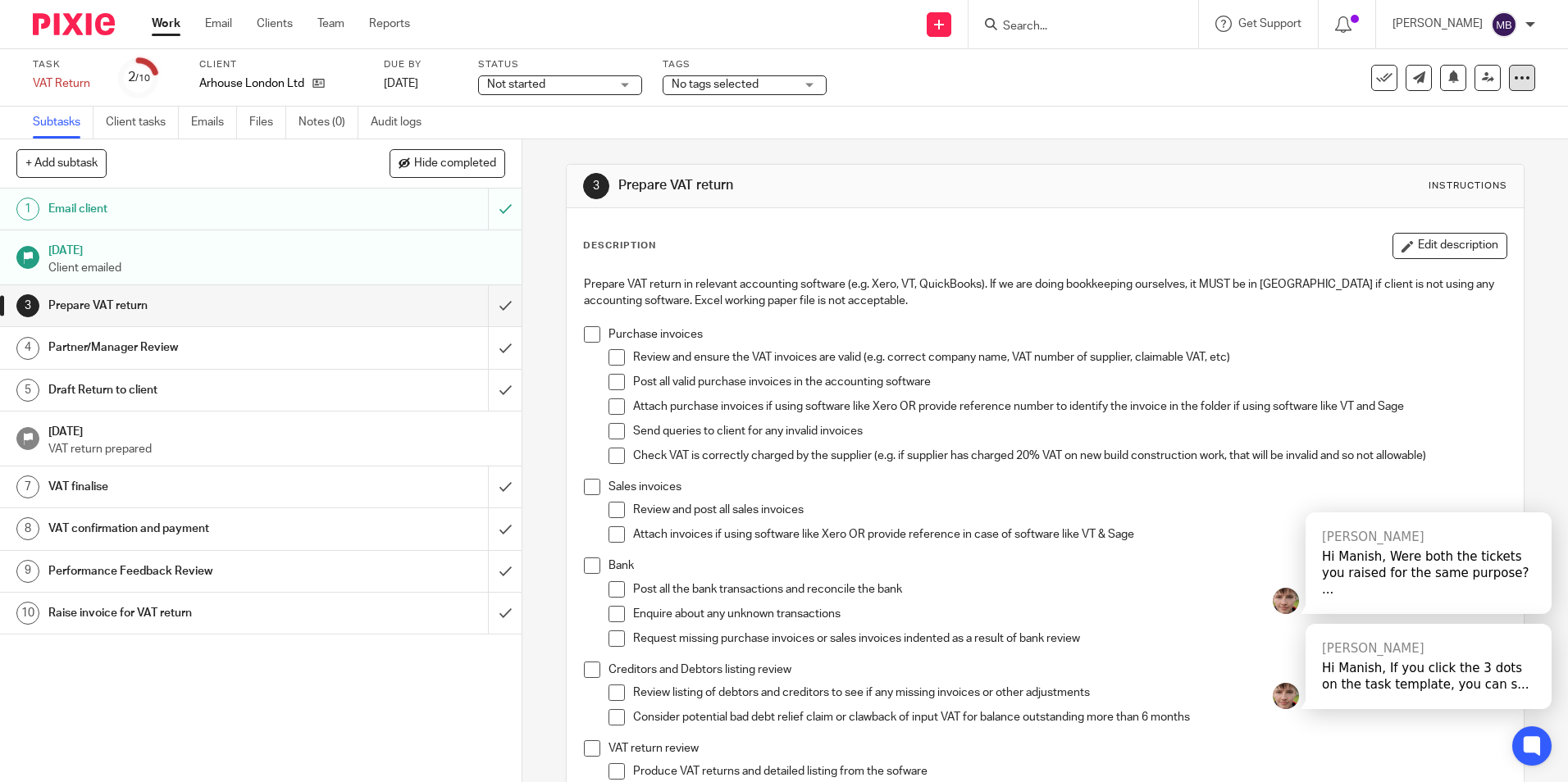
click at [1513, 71] on icon at bounding box center [1521, 78] width 16 height 16
click at [1467, 121] on span "See template in use" at bounding box center [1455, 118] width 102 height 11
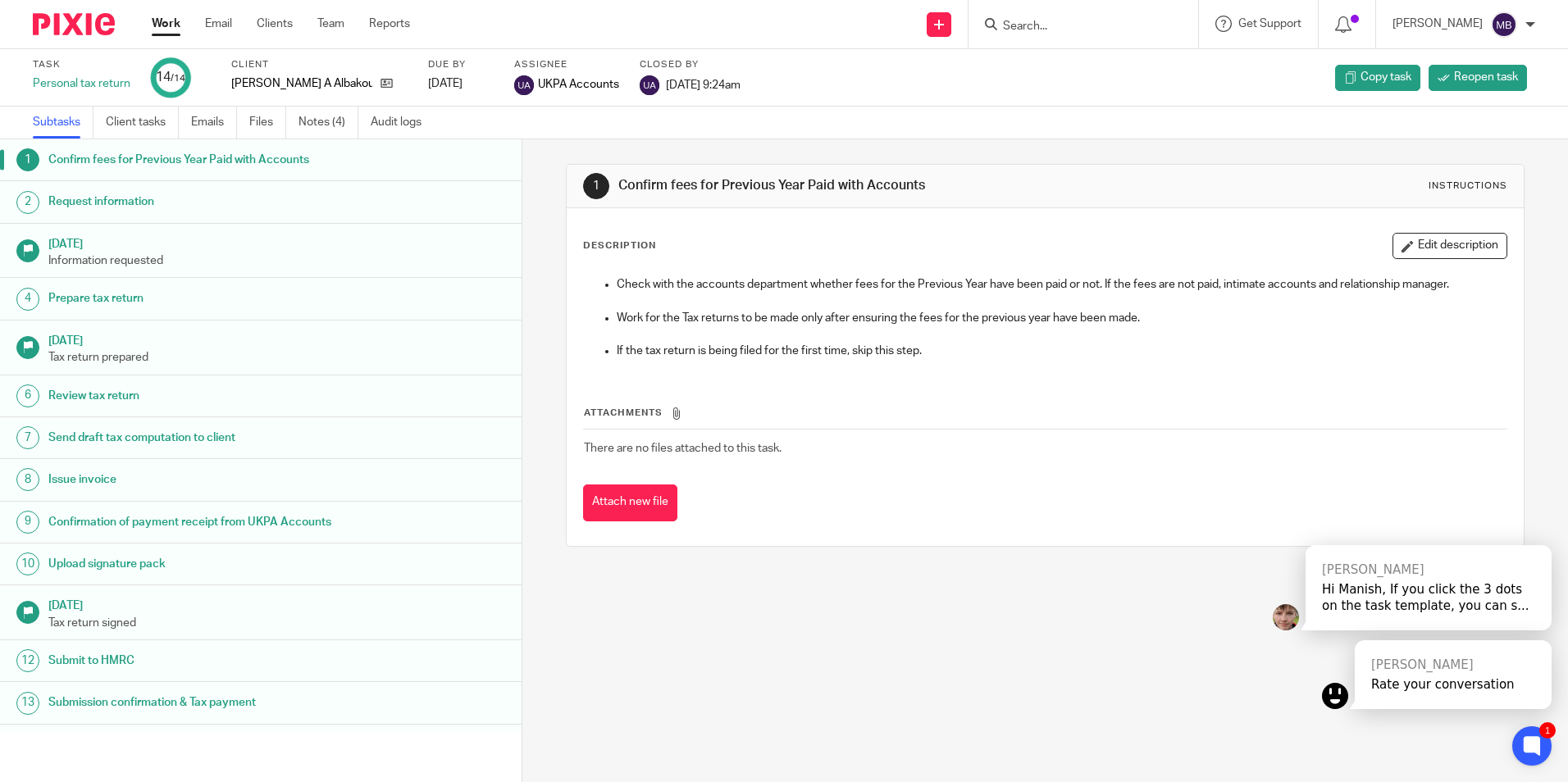
click at [1047, 16] on form at bounding box center [1088, 24] width 175 height 20
click at [1072, 33] on input "Search" at bounding box center [1075, 27] width 148 height 15
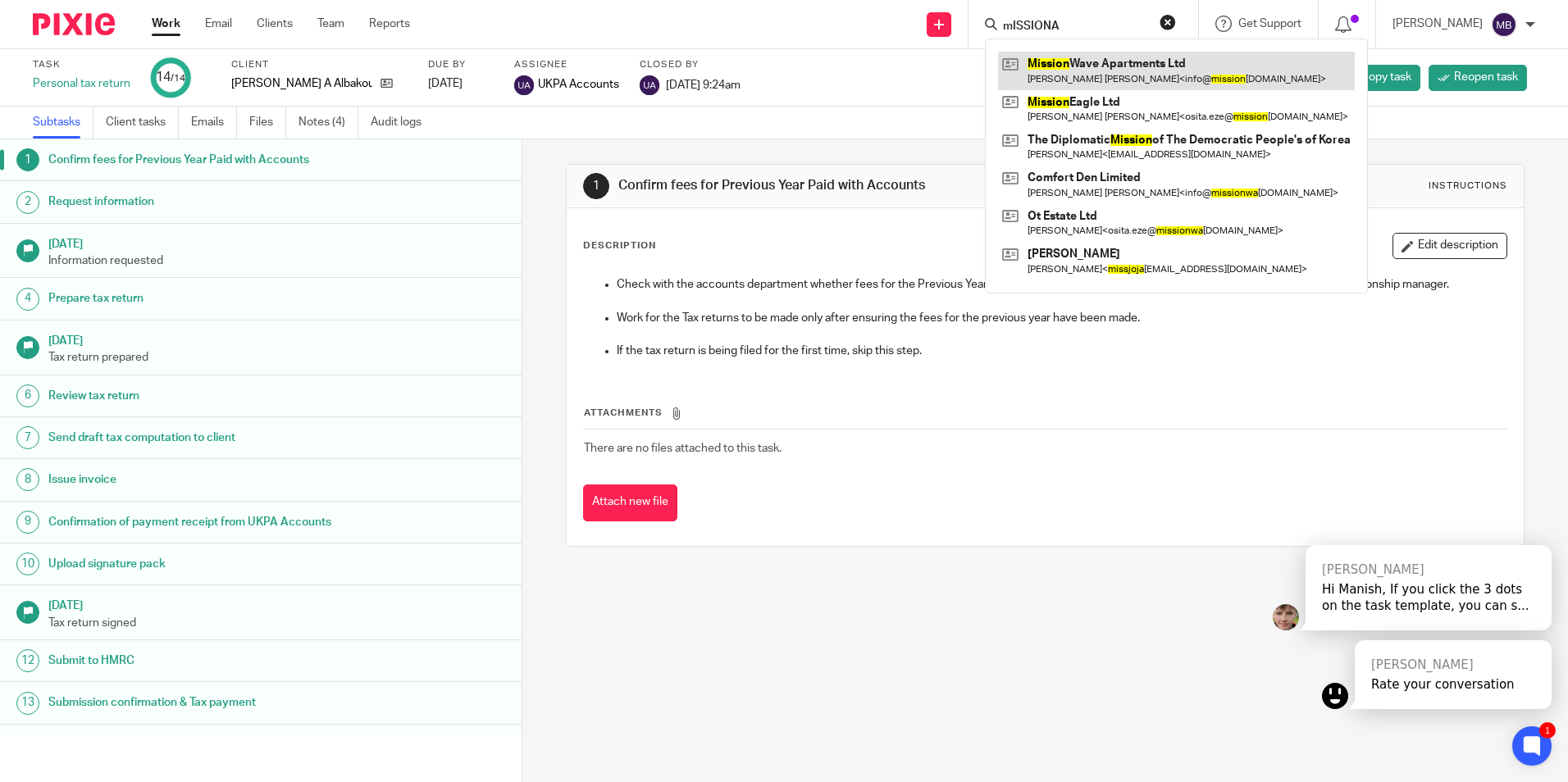
type input "mISSIONA"
click at [1113, 76] on link at bounding box center [1176, 71] width 357 height 38
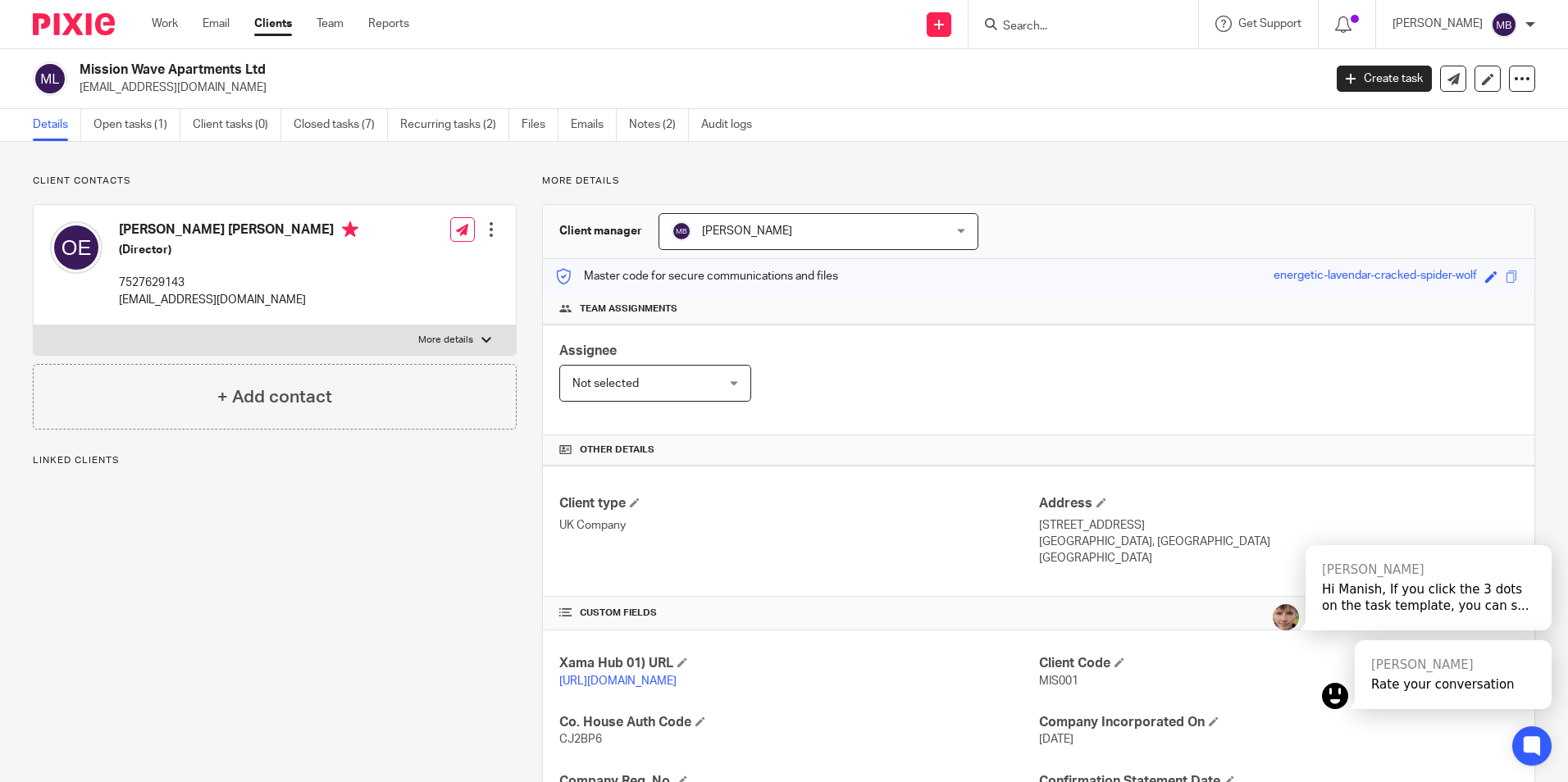
click at [221, 275] on p "7527629143" at bounding box center [238, 283] width 239 height 16
